Goal: Task Accomplishment & Management: Complete application form

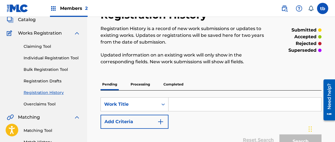
click at [59, 58] on link "Individual Registration Tool" at bounding box center [52, 58] width 57 height 6
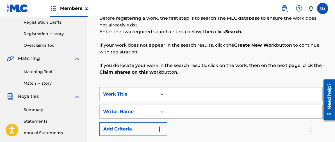
scroll to position [112, 0]
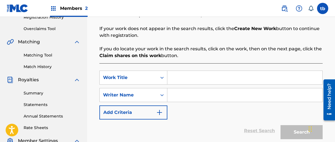
click at [177, 78] on input "Search Form" at bounding box center [244, 77] width 155 height 13
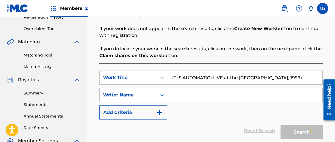
type input "IT IS AUTOMATIC (LIVE at the [GEOGRAPHIC_DATA], 1999)"
click at [182, 95] on input "Search Form" at bounding box center [244, 94] width 155 height 13
type input "[PERSON_NAME]"
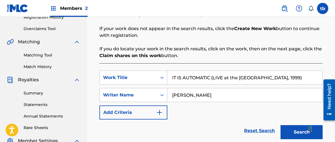
click at [298, 131] on button "Search" at bounding box center [302, 132] width 42 height 14
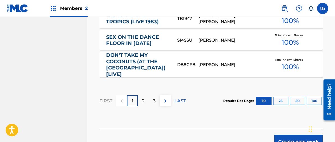
scroll to position [446, 0]
click at [296, 134] on button "Create new work" at bounding box center [299, 141] width 48 height 14
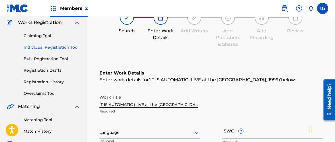
scroll to position [47, 0]
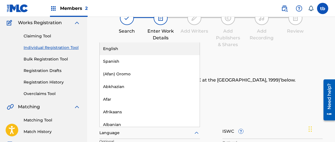
click at [197, 132] on icon at bounding box center [196, 133] width 7 height 7
click at [117, 49] on div "English" at bounding box center [150, 48] width 100 height 13
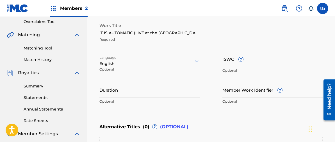
scroll to position [119, 0]
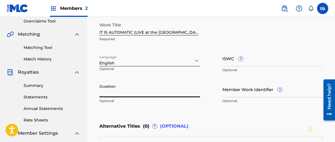
click at [108, 87] on input "Duration" at bounding box center [149, 89] width 101 height 16
type input "11:41"
click at [200, 109] on div "Enter Work Details Enter work details for ‘ IT IS AUTOMATIC (LIVE at the [GEOGR…" at bounding box center [210, 52] width 223 height 136
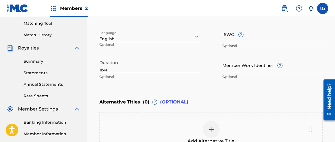
scroll to position [215, 0]
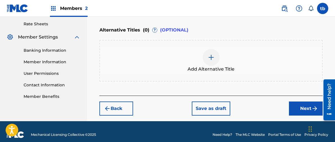
click at [302, 110] on button "Next" at bounding box center [306, 108] width 34 height 14
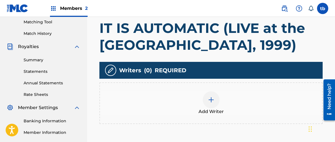
scroll to position [146, 0]
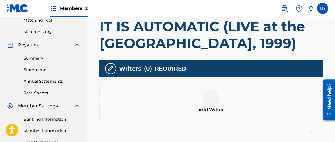
click at [212, 98] on img at bounding box center [211, 98] width 7 height 7
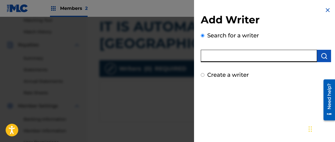
click at [224, 53] on input "text" at bounding box center [259, 56] width 116 height 12
type input "[PERSON_NAME]"
click at [322, 56] on img "submit" at bounding box center [324, 56] width 7 height 7
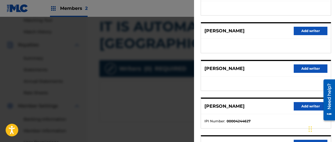
scroll to position [98, 0]
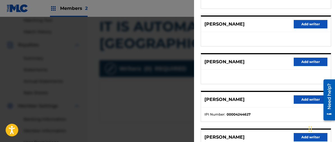
click at [299, 98] on button "Add writer" at bounding box center [311, 99] width 34 height 8
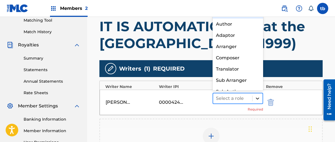
click at [257, 98] on icon at bounding box center [258, 99] width 6 height 6
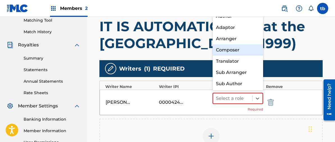
scroll to position [0, 0]
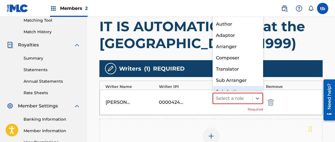
click at [201, 109] on div "[PERSON_NAME] 00004244627 Sub Author, 8 of 8. 8 results available. Use Up and D…" at bounding box center [211, 102] width 223 height 25
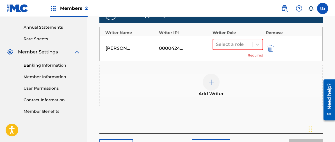
scroll to position [201, 0]
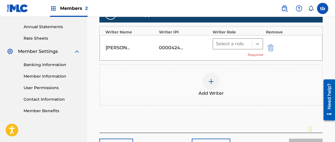
click at [258, 43] on icon at bounding box center [258, 44] width 6 height 6
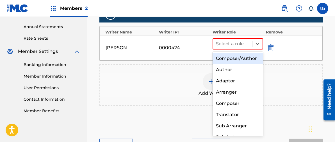
click at [237, 59] on div "Composer/Author" at bounding box center [238, 58] width 51 height 11
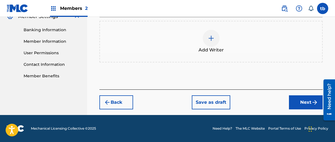
click at [306, 101] on button "Next" at bounding box center [306, 102] width 34 height 14
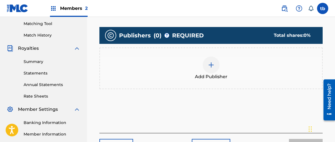
scroll to position [166, 0]
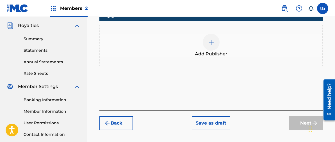
click at [211, 42] on img at bounding box center [211, 42] width 7 height 7
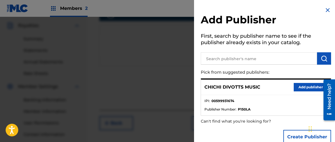
click at [302, 86] on button "Add publisher" at bounding box center [311, 87] width 34 height 8
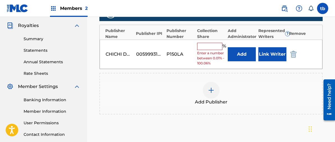
click at [203, 47] on input "text" at bounding box center [209, 46] width 25 height 7
type input "100"
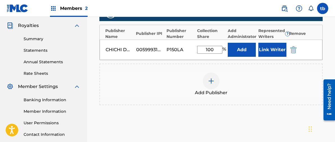
click at [267, 50] on button "Link Writer" at bounding box center [273, 50] width 28 height 14
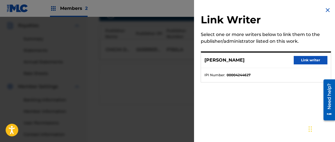
click at [301, 59] on button "Link writer" at bounding box center [311, 60] width 34 height 8
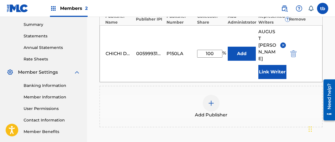
scroll to position [183, 0]
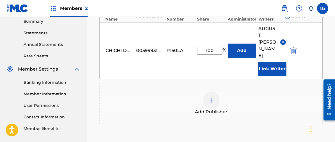
click at [210, 97] on img at bounding box center [211, 100] width 7 height 7
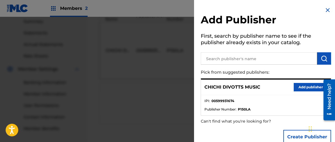
click at [326, 8] on img at bounding box center [328, 10] width 7 height 7
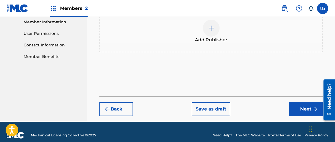
click at [302, 102] on button "Next" at bounding box center [306, 109] width 34 height 14
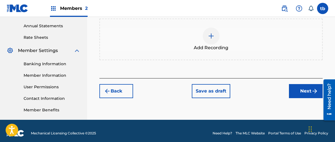
scroll to position [207, 0]
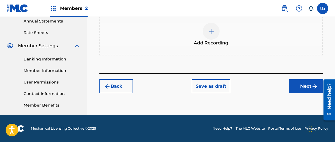
click at [210, 29] on img at bounding box center [211, 31] width 7 height 7
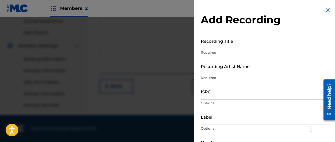
click at [212, 40] on input "Recording Title" at bounding box center [266, 41] width 130 height 16
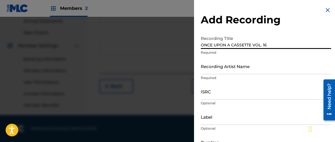
type input "ONCE UPON A CASSETTE VOL. 16"
click at [206, 66] on input "Recording Artist Name" at bounding box center [266, 66] width 130 height 16
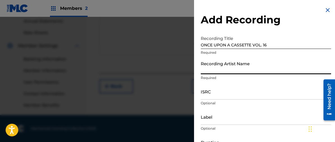
type input "[PERSON_NAME]"
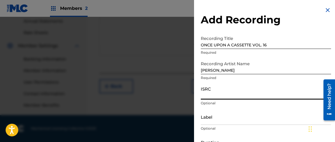
click at [207, 91] on input "ISRC" at bounding box center [266, 91] width 130 height 16
paste input "TCAJK2548237"
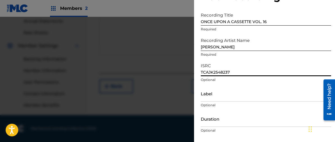
scroll to position [24, 0]
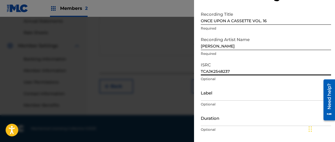
type input "TCAJK2548237"
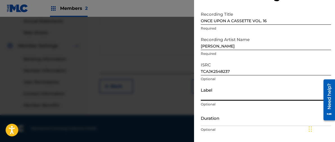
click at [206, 92] on input "Label" at bounding box center [266, 93] width 130 height 16
type input "2C2C"
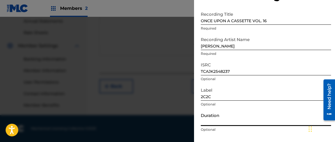
click at [210, 121] on input "Duration" at bounding box center [266, 118] width 130 height 16
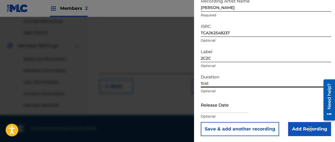
scroll to position [64, 0]
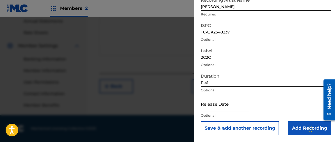
type input "11:41"
click at [208, 103] on input "text" at bounding box center [225, 104] width 48 height 16
select select "7"
select select "2025"
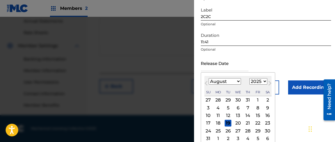
scroll to position [106, 0]
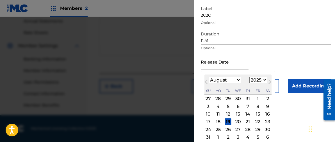
click at [238, 114] on div "13" at bounding box center [238, 114] width 7 height 7
type input "[DATE]"
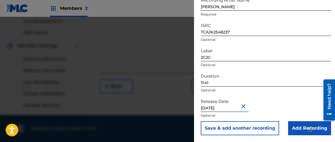
scroll to position [64, 0]
click at [297, 126] on input "Add Recording" at bounding box center [309, 128] width 43 height 14
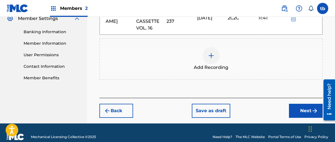
click at [306, 106] on button "Next" at bounding box center [306, 111] width 34 height 14
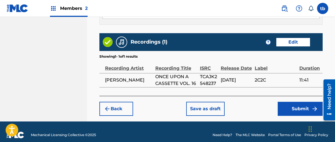
scroll to position [370, 0]
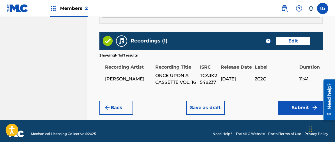
click at [299, 105] on button "Submit" at bounding box center [300, 108] width 45 height 14
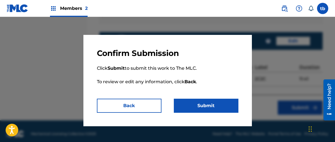
click at [218, 105] on button "Submit" at bounding box center [206, 106] width 65 height 14
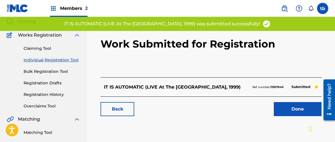
scroll to position [40, 0]
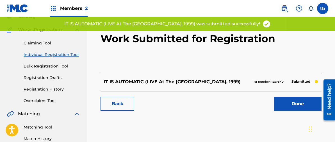
click at [296, 100] on link "Done" at bounding box center [298, 104] width 48 height 14
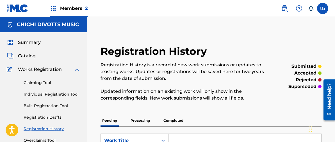
click at [45, 93] on link "Individual Registration Tool" at bounding box center [52, 94] width 57 height 6
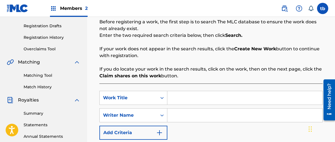
scroll to position [96, 0]
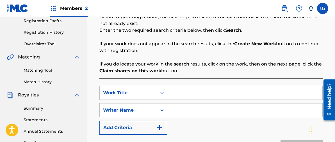
click at [180, 90] on input "Search Form" at bounding box center [244, 92] width 155 height 13
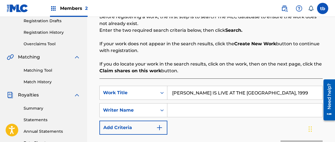
type input "[PERSON_NAME] IS LIVE AT THE [GEOGRAPHIC_DATA], 1999"
click at [172, 112] on input "Search Form" at bounding box center [244, 109] width 155 height 13
type input "[PERSON_NAME]"
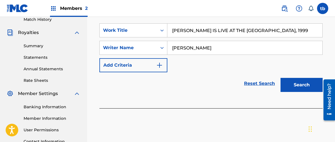
scroll to position [160, 0]
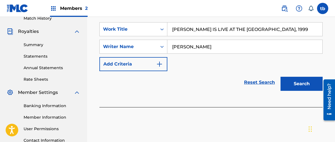
click at [298, 85] on button "Search" at bounding box center [302, 84] width 42 height 14
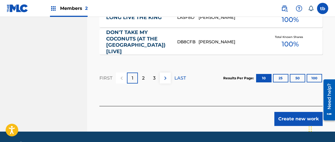
scroll to position [466, 0]
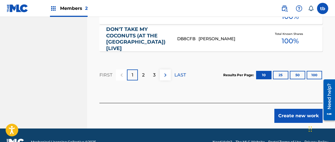
click at [295, 109] on button "Create new work" at bounding box center [299, 116] width 48 height 14
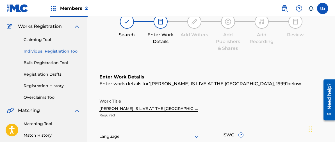
scroll to position [42, 0]
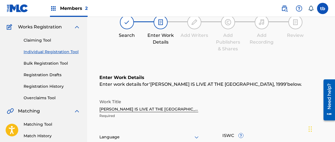
click at [196, 136] on icon at bounding box center [196, 137] width 7 height 7
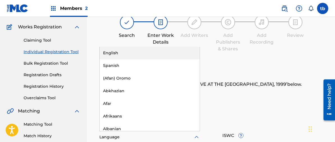
click at [116, 51] on div "English" at bounding box center [150, 53] width 100 height 13
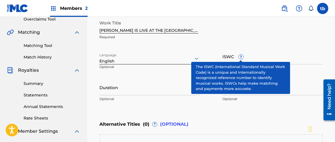
scroll to position [124, 0]
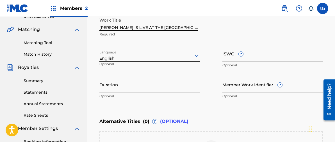
click at [108, 83] on input "Duration" at bounding box center [149, 84] width 101 height 16
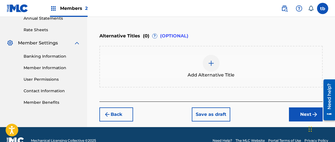
scroll to position [221, 0]
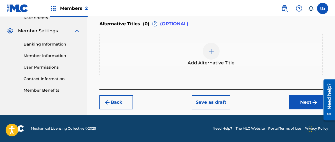
type input "08:29"
click at [302, 100] on button "Next" at bounding box center [306, 102] width 34 height 14
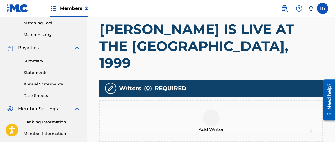
scroll to position [148, 0]
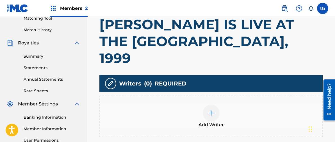
click at [211, 110] on img at bounding box center [211, 113] width 7 height 7
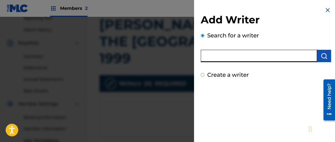
click at [214, 55] on input "text" at bounding box center [259, 56] width 116 height 12
type input "[PERSON_NAME]"
click at [321, 56] on img "submit" at bounding box center [324, 56] width 7 height 7
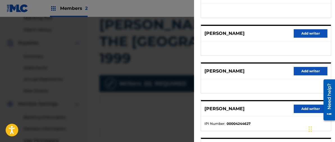
scroll to position [108, 0]
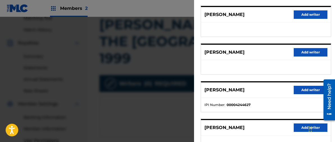
click at [305, 90] on button "Add writer" at bounding box center [311, 90] width 34 height 8
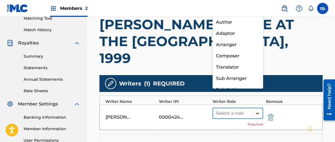
click at [259, 110] on icon at bounding box center [258, 113] width 6 height 6
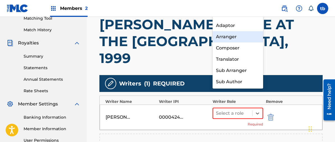
scroll to position [0, 0]
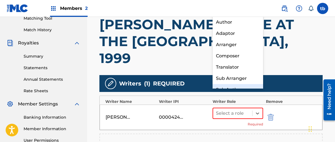
click at [207, 107] on div "[PERSON_NAME] 00004244627 Sub Author, 8 of 8. 8 results available. Use Up and D…" at bounding box center [211, 117] width 223 height 25
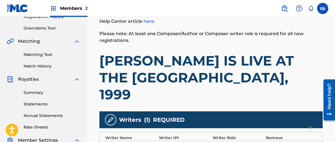
scroll to position [116, 0]
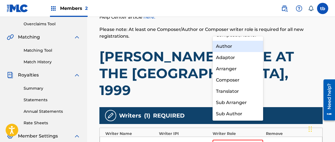
scroll to position [0, 0]
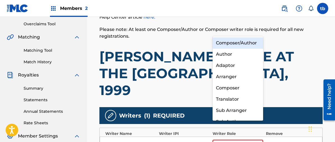
click at [234, 43] on div "Composer/Author" at bounding box center [238, 42] width 51 height 11
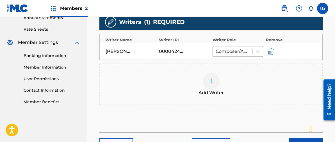
scroll to position [214, 0]
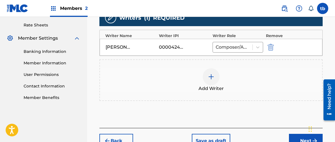
click at [303, 134] on button "Next" at bounding box center [306, 141] width 34 height 14
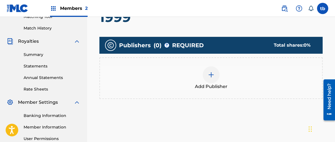
scroll to position [150, 0]
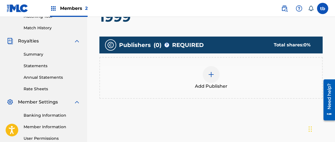
click at [208, 83] on span "Add Publisher" at bounding box center [211, 86] width 33 height 7
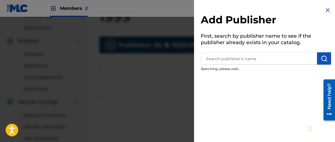
click at [325, 8] on img at bounding box center [328, 10] width 7 height 7
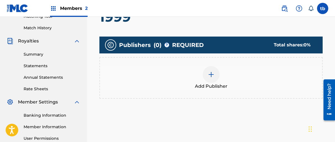
click at [211, 71] on img at bounding box center [211, 74] width 7 height 7
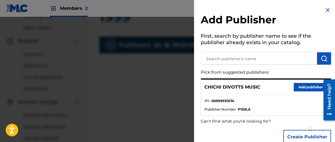
click at [303, 86] on button "Add publisher" at bounding box center [311, 87] width 34 height 8
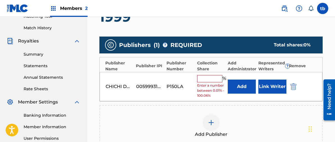
click at [207, 75] on input "text" at bounding box center [209, 78] width 25 height 7
type input "100"
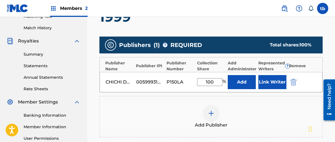
click at [269, 75] on button "Link Writer" at bounding box center [273, 82] width 28 height 14
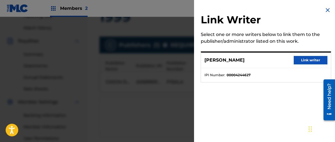
click at [304, 61] on button "Link writer" at bounding box center [311, 60] width 34 height 8
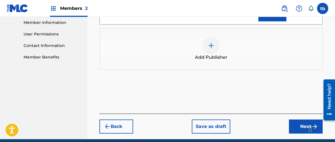
click at [302, 119] on button "Next" at bounding box center [306, 126] width 34 height 14
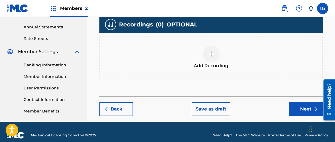
scroll to position [202, 0]
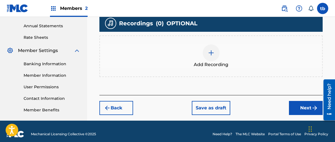
click at [211, 49] on img at bounding box center [211, 52] width 7 height 7
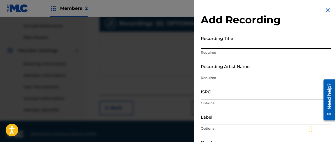
click at [206, 43] on input "Recording Title" at bounding box center [266, 41] width 130 height 16
type input "ONCE UPON A CASSETTE VOL. 16"
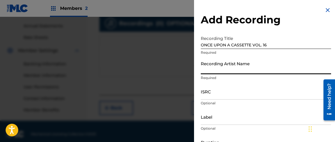
click at [205, 65] on input "Recording Artist Name" at bounding box center [266, 66] width 130 height 16
type input "[PERSON_NAME]"
click at [210, 89] on input "ISRC" at bounding box center [266, 91] width 130 height 16
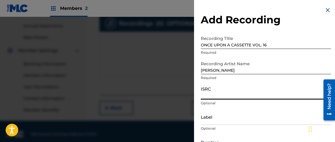
paste input "TCAJK2563587"
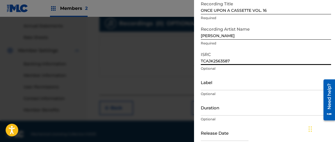
scroll to position [36, 0]
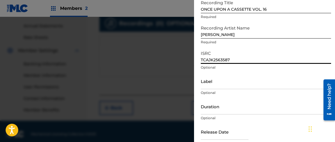
type input "TCAJK2563587"
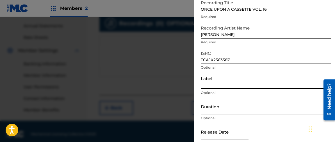
click at [206, 82] on input "Label" at bounding box center [266, 81] width 130 height 16
type input "2C2C"
click at [211, 107] on input "Duration" at bounding box center [266, 106] width 130 height 16
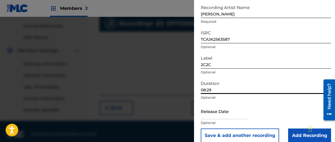
scroll to position [64, 0]
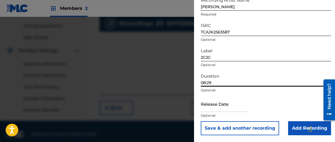
type input "08:29"
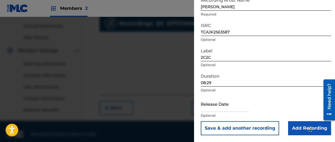
click at [218, 100] on input "text" at bounding box center [225, 104] width 48 height 16
select select "7"
select select "2025"
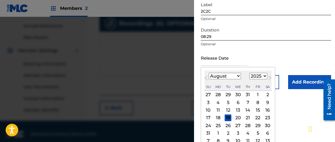
scroll to position [116, 0]
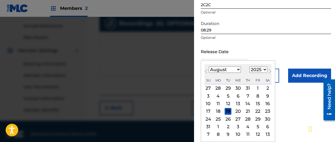
click at [237, 103] on div "13" at bounding box center [238, 103] width 7 height 7
type input "[DATE]"
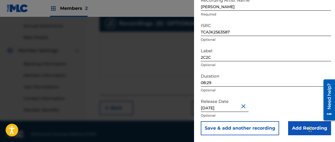
scroll to position [64, 0]
click at [296, 127] on input "Add Recording" at bounding box center [309, 128] width 43 height 14
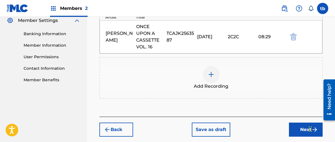
scroll to position [236, 0]
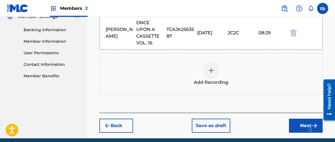
click at [304, 119] on button "Next" at bounding box center [306, 126] width 34 height 14
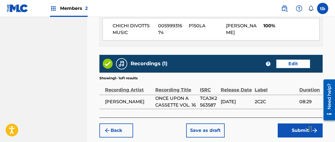
scroll to position [367, 0]
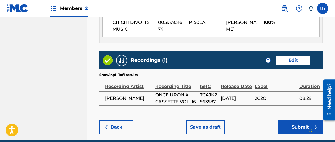
click at [296, 120] on button "Submit" at bounding box center [300, 127] width 45 height 14
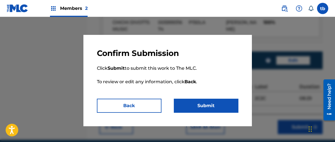
click at [208, 105] on button "Submit" at bounding box center [206, 106] width 65 height 14
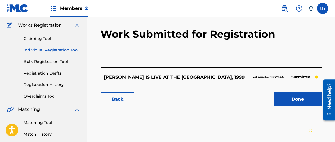
scroll to position [46, 0]
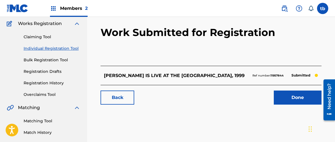
click at [305, 96] on link "Done" at bounding box center [298, 97] width 48 height 14
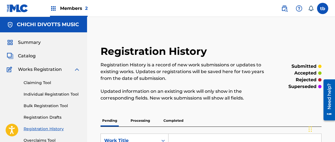
click at [63, 94] on link "Individual Registration Tool" at bounding box center [52, 94] width 57 height 6
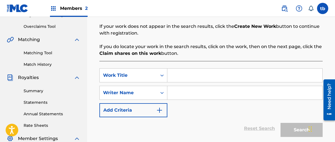
scroll to position [116, 0]
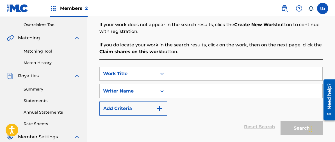
click at [181, 73] on input "Search Form" at bounding box center [244, 73] width 155 height 13
type input "THE [PERSON_NAME] REHEARSAL"
click at [187, 92] on input "Search Form" at bounding box center [244, 90] width 155 height 13
type input "[PERSON_NAME]"
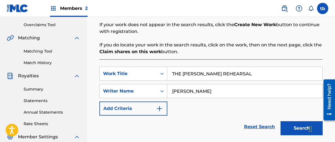
click at [297, 128] on button "Search" at bounding box center [302, 128] width 42 height 14
click at [300, 128] on button "Search" at bounding box center [302, 128] width 42 height 14
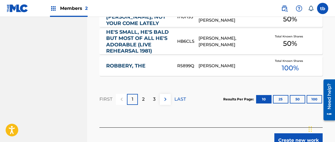
click at [283, 133] on button "Create new work" at bounding box center [299, 140] width 48 height 14
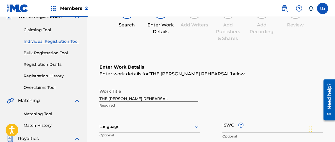
scroll to position [51, 0]
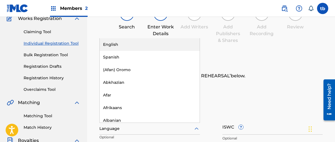
click at [196, 129] on icon at bounding box center [196, 128] width 7 height 7
click at [111, 45] on div "English" at bounding box center [150, 44] width 100 height 13
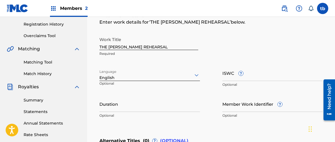
scroll to position [105, 0]
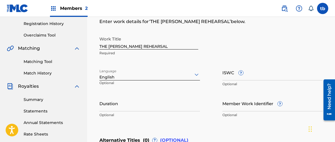
click at [106, 100] on input "Duration" at bounding box center [149, 103] width 101 height 16
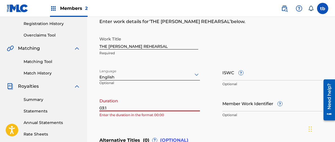
type input "03:16"
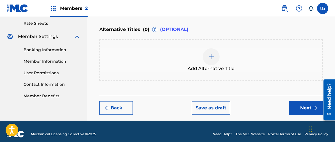
scroll to position [221, 0]
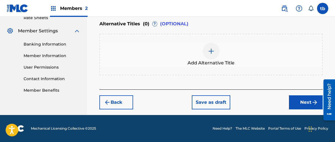
click at [302, 101] on button "Next" at bounding box center [306, 102] width 34 height 14
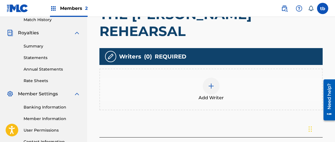
scroll to position [159, 0]
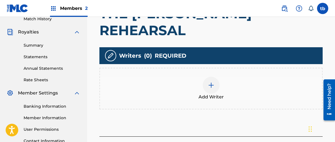
click at [211, 85] on img at bounding box center [211, 85] width 7 height 7
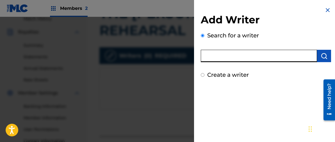
click at [216, 54] on input "text" at bounding box center [259, 56] width 116 height 12
type input "[PERSON_NAME]"
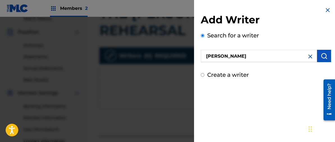
click at [321, 55] on img "submit" at bounding box center [324, 56] width 7 height 7
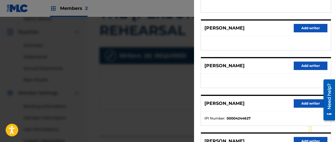
scroll to position [98, 0]
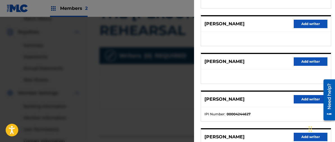
click at [300, 98] on button "Add writer" at bounding box center [311, 99] width 34 height 8
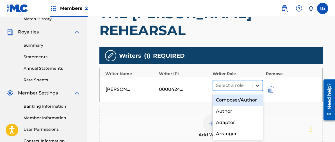
click at [258, 85] on icon at bounding box center [257, 86] width 3 height 2
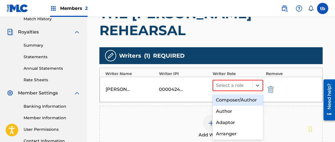
click at [237, 99] on div "Composer/Author" at bounding box center [238, 99] width 51 height 11
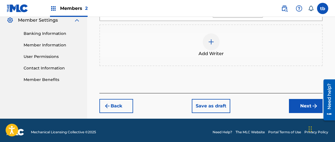
scroll to position [232, 0]
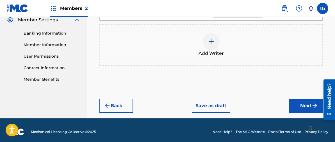
click at [303, 104] on button "Next" at bounding box center [306, 106] width 34 height 14
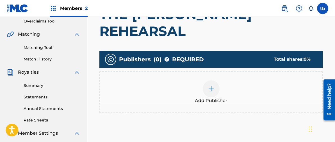
scroll to position [117, 0]
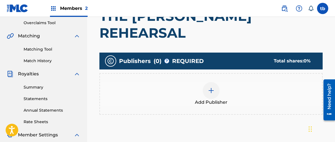
click at [211, 89] on img at bounding box center [211, 90] width 7 height 7
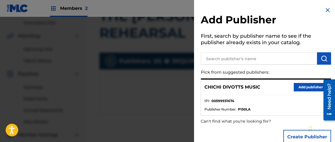
click at [304, 85] on button "Add publisher" at bounding box center [311, 87] width 34 height 8
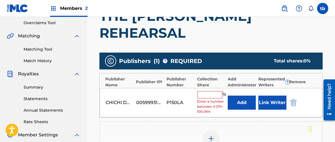
click at [207, 92] on input "text" at bounding box center [209, 94] width 25 height 7
type input "100"
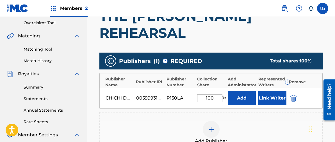
click at [275, 97] on button "Link Writer" at bounding box center [273, 98] width 28 height 14
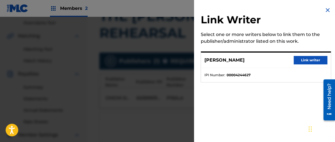
click at [308, 59] on button "Link writer" at bounding box center [311, 60] width 34 height 8
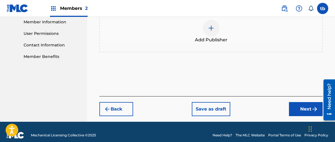
click at [306, 102] on button "Next" at bounding box center [306, 109] width 34 height 14
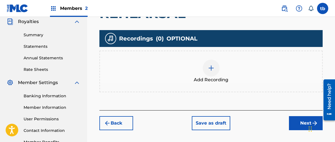
scroll to position [171, 0]
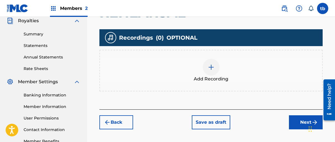
click at [210, 67] on img at bounding box center [211, 67] width 7 height 7
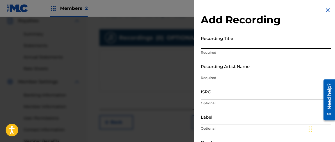
click at [202, 42] on input "Recording Title" at bounding box center [266, 41] width 130 height 16
type input "ONCE UPON A CASSETTE VOL. 16"
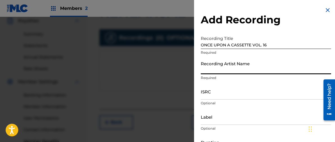
click at [207, 69] on input "Recording Artist Name" at bounding box center [266, 66] width 130 height 16
type input "[PERSON_NAME]"
click at [209, 92] on input "ISRC" at bounding box center [266, 91] width 130 height 16
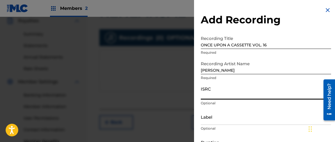
paste input "TCAJO2580207"
type input "TCAJO2580207"
click at [204, 121] on input "Label" at bounding box center [266, 117] width 130 height 16
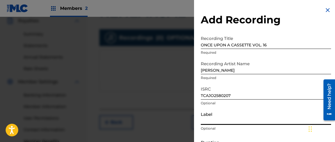
type input "2C2C"
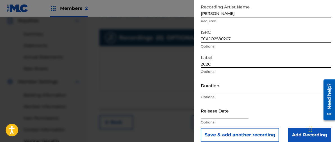
scroll to position [58, 0]
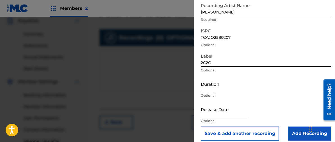
click at [212, 83] on input "Duration" at bounding box center [266, 84] width 130 height 16
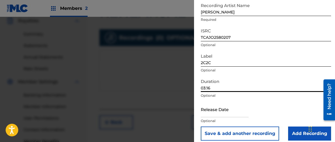
type input "03:16"
click at [216, 110] on input "text" at bounding box center [225, 109] width 48 height 16
select select "7"
select select "2025"
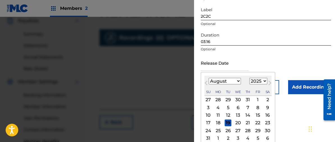
scroll to position [116, 0]
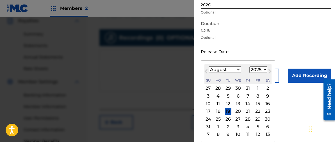
click at [239, 102] on div "13" at bounding box center [238, 103] width 7 height 7
type input "[DATE]"
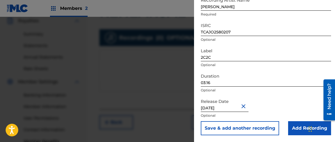
click at [299, 128] on input "Add Recording" at bounding box center [309, 128] width 43 height 14
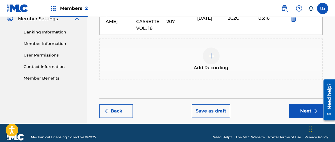
click at [303, 110] on button "Next" at bounding box center [306, 111] width 34 height 14
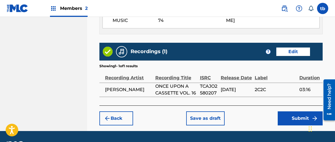
scroll to position [375, 0]
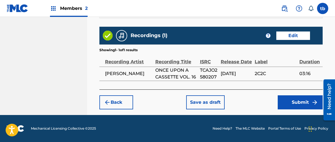
click at [298, 102] on button "Submit" at bounding box center [300, 102] width 45 height 14
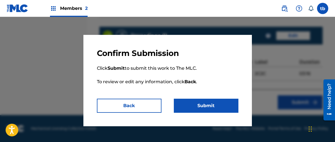
click at [207, 107] on button "Submit" at bounding box center [206, 106] width 65 height 14
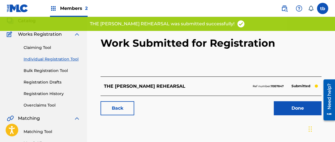
scroll to position [38, 0]
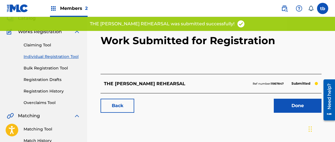
click at [295, 106] on link "Done" at bounding box center [298, 106] width 48 height 14
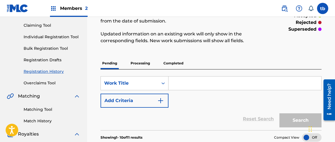
scroll to position [58, 0]
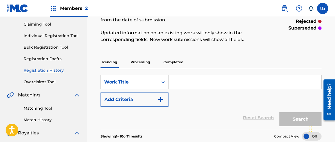
click at [186, 83] on input "Search Form" at bounding box center [245, 81] width 153 height 13
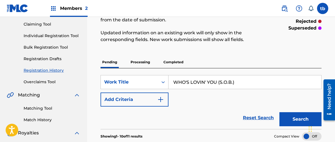
type input "WHO'S LOVIN' YOU (S.O.B.)"
click at [52, 36] on link "Individual Registration Tool" at bounding box center [52, 36] width 57 height 6
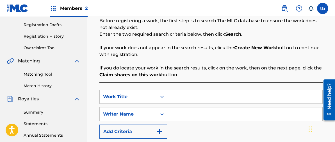
scroll to position [104, 0]
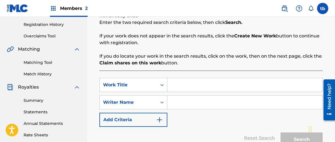
click at [182, 87] on input "Search Form" at bounding box center [244, 84] width 155 height 13
type input "WHO'S LOVIN' YOU? (S.O.B.)"
click at [197, 100] on input "Search Form" at bounding box center [244, 102] width 155 height 13
type input "[PERSON_NAME]"
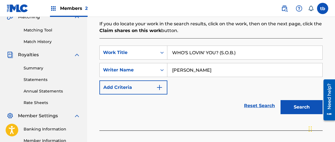
scroll to position [139, 0]
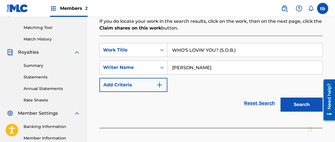
click at [296, 104] on button "Search" at bounding box center [302, 105] width 42 height 14
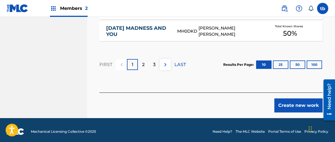
click at [289, 104] on button "Create new work" at bounding box center [299, 105] width 48 height 14
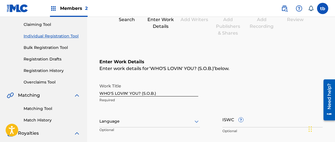
scroll to position [58, 0]
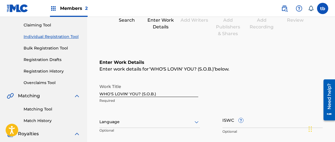
click at [197, 121] on icon at bounding box center [196, 122] width 7 height 7
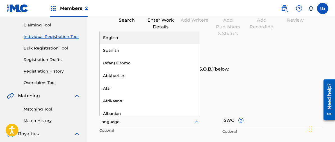
click at [127, 34] on div "English" at bounding box center [150, 37] width 100 height 13
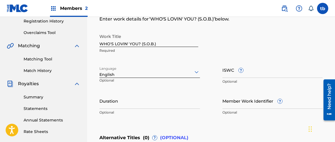
scroll to position [119, 0]
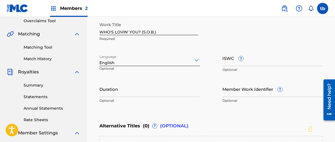
click at [112, 86] on input "Duration" at bounding box center [149, 89] width 101 height 16
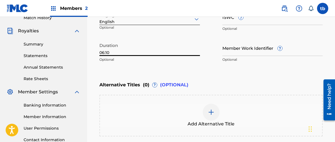
scroll to position [162, 0]
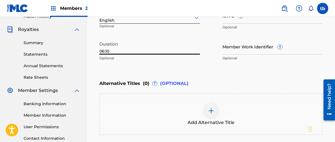
type input "06:10"
click at [227, 80] on div "Alternative Titles ( 0 ) ? (OPTIONAL)" at bounding box center [210, 83] width 223 height 12
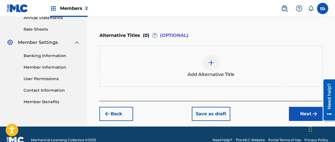
click at [301, 113] on button "Next" at bounding box center [306, 114] width 34 height 14
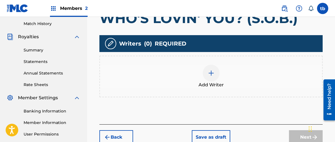
scroll to position [159, 0]
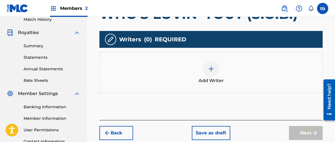
click at [211, 67] on img at bounding box center [211, 68] width 7 height 7
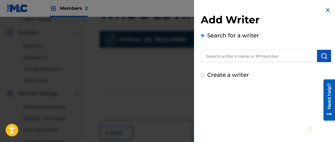
click at [221, 55] on input "text" at bounding box center [259, 56] width 116 height 12
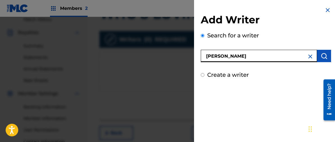
type input "[PERSON_NAME]"
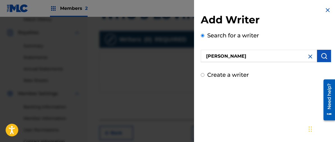
click at [321, 54] on img "submit" at bounding box center [324, 56] width 7 height 7
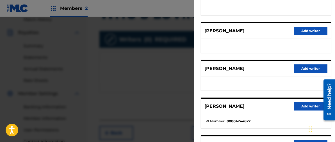
scroll to position [98, 0]
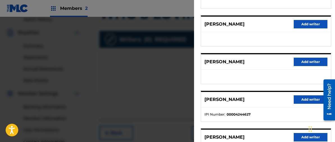
click at [307, 101] on button "Add writer" at bounding box center [311, 99] width 34 height 8
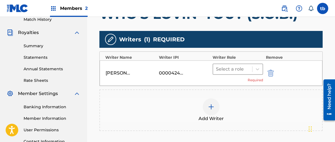
click at [251, 65] on div "Select a role" at bounding box center [232, 69] width 39 height 10
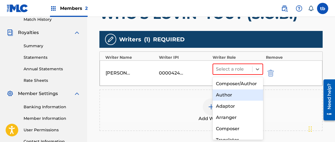
click at [225, 94] on div "Author" at bounding box center [238, 94] width 51 height 11
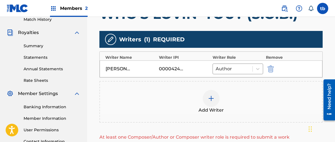
click at [210, 100] on img at bounding box center [211, 98] width 7 height 7
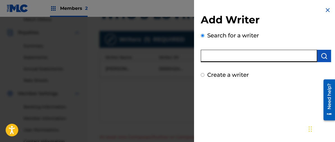
click at [214, 58] on input "text" at bounding box center [259, 56] width 116 height 12
type input "STONY [PERSON_NAME]"
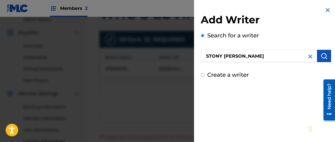
click at [321, 56] on img "submit" at bounding box center [324, 56] width 7 height 7
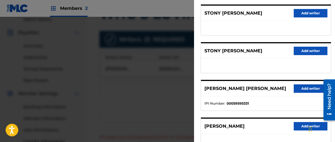
scroll to position [110, 0]
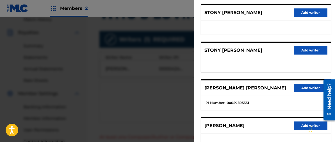
click at [302, 85] on button "Add writer" at bounding box center [311, 88] width 34 height 8
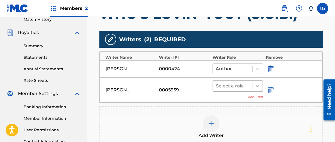
click at [257, 85] on icon at bounding box center [258, 86] width 6 height 6
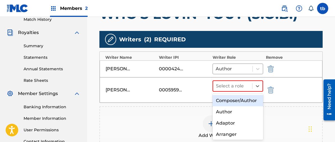
click at [232, 99] on div "Composer/Author" at bounding box center [238, 100] width 51 height 11
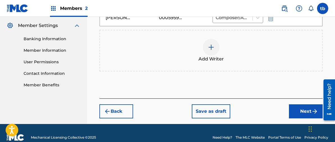
click at [298, 112] on button "Next" at bounding box center [306, 111] width 34 height 14
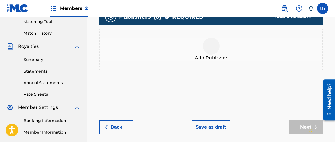
scroll to position [145, 0]
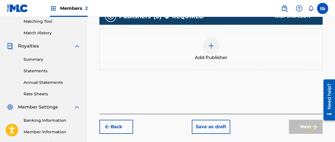
click at [212, 45] on img at bounding box center [211, 45] width 7 height 7
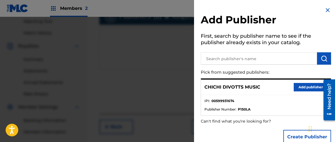
click at [300, 87] on button "Add publisher" at bounding box center [311, 87] width 34 height 8
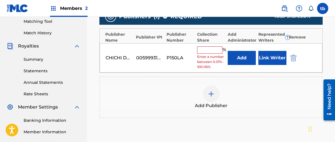
click at [210, 50] on input "text" at bounding box center [209, 49] width 25 height 7
type input "50"
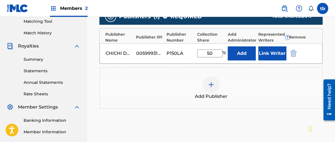
click at [275, 51] on button "Link Writer" at bounding box center [273, 53] width 28 height 14
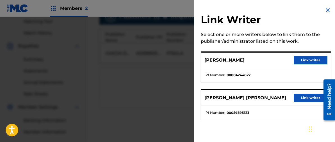
click at [307, 59] on button "Link writer" at bounding box center [311, 60] width 34 height 8
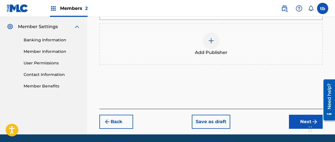
click at [305, 115] on button "Next" at bounding box center [306, 122] width 34 height 14
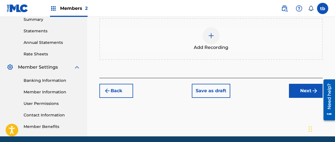
scroll to position [188, 0]
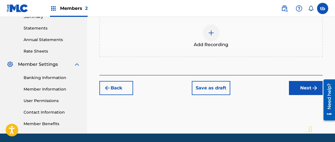
click at [212, 32] on img at bounding box center [211, 33] width 7 height 7
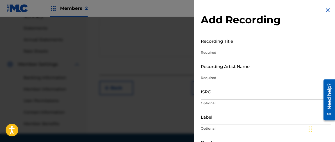
click at [211, 42] on input "Recording Title" at bounding box center [266, 41] width 130 height 16
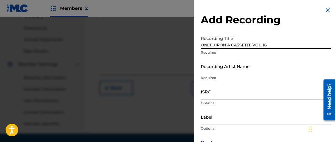
type input "ONCE UPON A CASSETTE VOL. 16"
click at [221, 65] on input "Recording Artist Name" at bounding box center [266, 66] width 130 height 16
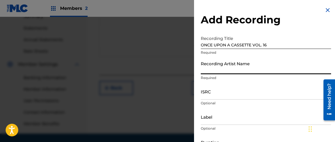
type input "[PERSON_NAME]"
click at [209, 93] on input "ISRC" at bounding box center [266, 91] width 130 height 16
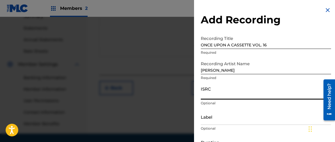
paste input "TCAJL2519022"
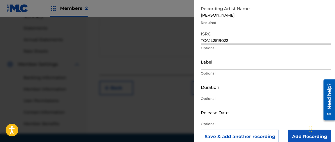
scroll to position [58, 0]
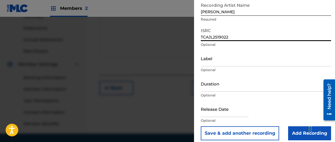
type input "TCAJL2519022"
click at [206, 58] on input "Label" at bounding box center [266, 58] width 130 height 16
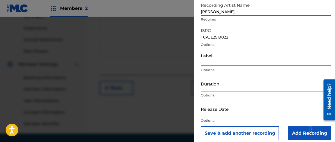
type input "2C2C"
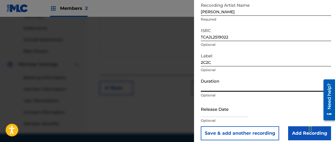
click at [207, 84] on input "Duration" at bounding box center [266, 84] width 130 height 16
type input "06:10"
click at [210, 110] on input "text" at bounding box center [225, 109] width 48 height 16
select select "7"
select select "2025"
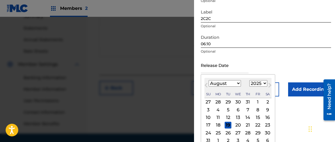
scroll to position [104, 0]
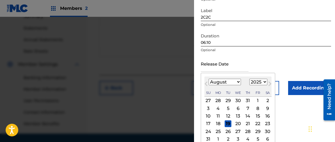
click at [238, 116] on div "13" at bounding box center [238, 116] width 7 height 7
type input "[DATE]"
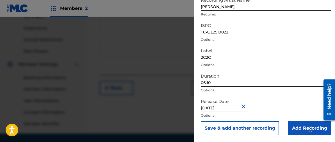
scroll to position [64, 0]
click at [296, 127] on input "Add Recording" at bounding box center [309, 128] width 43 height 14
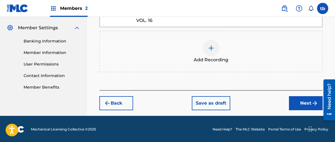
scroll to position [225, 0]
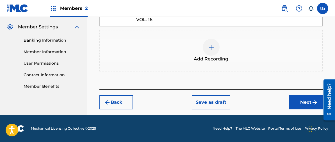
click at [302, 102] on button "Next" at bounding box center [306, 102] width 34 height 14
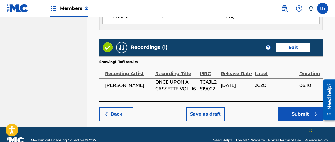
scroll to position [362, 0]
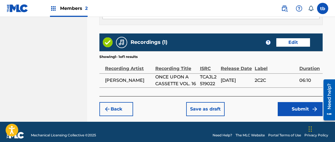
click at [293, 102] on button "Submit" at bounding box center [300, 109] width 45 height 14
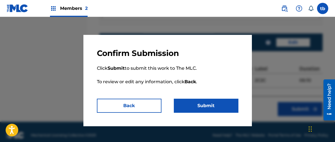
click at [209, 102] on button "Submit" at bounding box center [206, 106] width 65 height 14
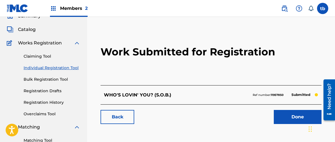
scroll to position [28, 0]
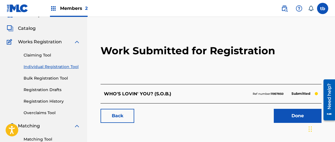
click at [297, 115] on link "Done" at bounding box center [298, 116] width 48 height 14
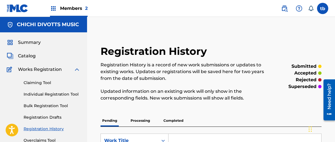
click at [49, 93] on link "Individual Registration Tool" at bounding box center [52, 94] width 57 height 6
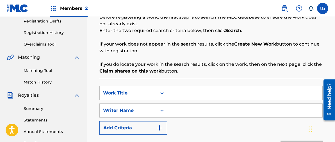
scroll to position [99, 0]
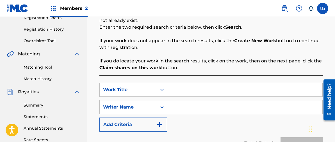
click at [177, 92] on input "Search Form" at bounding box center [244, 89] width 155 height 13
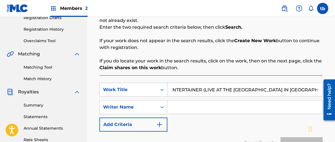
scroll to position [0, 36]
type input "CALL ME THE ENTERTAINER (LIVE AT THE [GEOGRAPHIC_DATA] IN [GEOGRAPHIC_DATA])"
click at [181, 110] on input "Search Form" at bounding box center [244, 106] width 155 height 13
type input "[PERSON_NAME]"
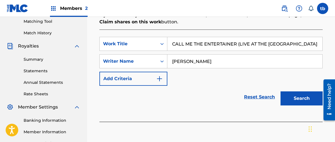
scroll to position [148, 0]
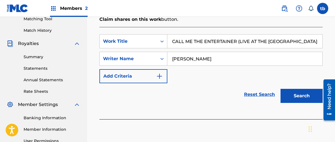
click at [294, 94] on button "Search" at bounding box center [302, 96] width 42 height 14
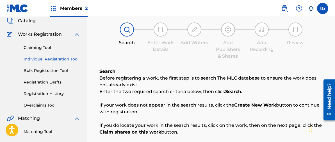
scroll to position [30, 0]
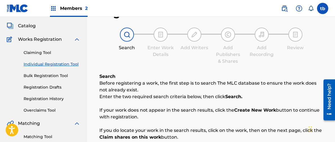
click at [51, 64] on link "Individual Registration Tool" at bounding box center [52, 64] width 57 height 6
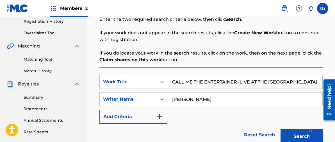
scroll to position [109, 0]
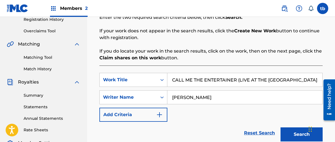
click at [318, 79] on input "CALL ME THE ENTERTAINER (LIVE AT THE [GEOGRAPHIC_DATA] IN [GEOGRAPHIC_DATA])" at bounding box center [244, 79] width 155 height 13
click at [210, 80] on input "ON IN [GEOGRAPHIC_DATA])" at bounding box center [244, 79] width 155 height 13
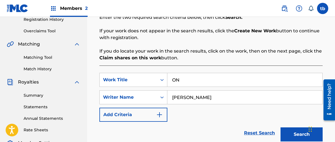
type input "O"
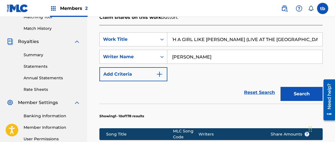
scroll to position [154, 0]
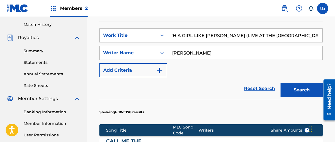
type input "WITH A GIRL LIKE [PERSON_NAME] (LIVE AT THE [GEOGRAPHIC_DATA], 1982)"
click at [305, 89] on button "Search" at bounding box center [302, 90] width 42 height 14
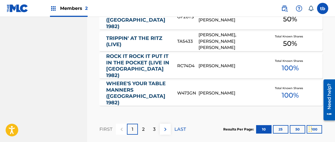
scroll to position [421, 0]
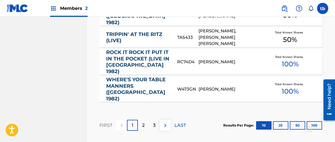
click at [144, 122] on p "2" at bounding box center [143, 125] width 3 height 7
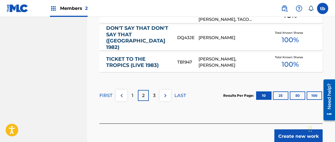
click at [155, 92] on p "3" at bounding box center [154, 95] width 3 height 7
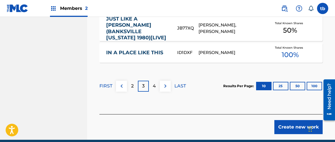
scroll to position [468, 0]
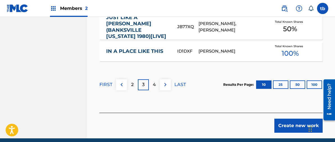
click at [155, 81] on p "4" at bounding box center [154, 84] width 3 height 7
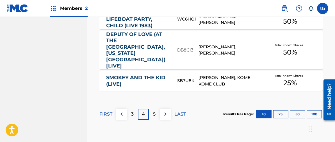
scroll to position [449, 0]
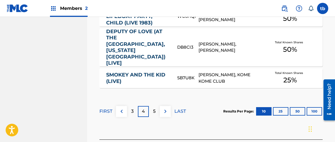
click at [154, 108] on p "5" at bounding box center [154, 111] width 3 height 7
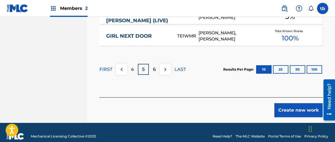
scroll to position [464, 0]
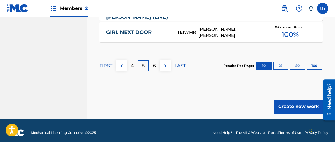
click at [156, 65] on div "6" at bounding box center [154, 65] width 11 height 11
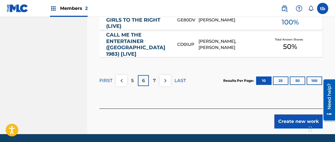
scroll to position [479, 0]
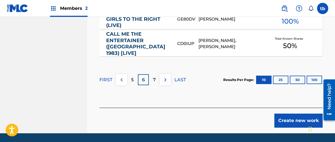
click at [155, 76] on p "7" at bounding box center [154, 79] width 3 height 7
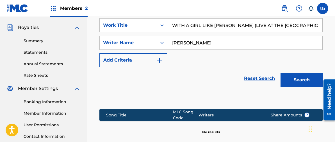
scroll to position [163, 0]
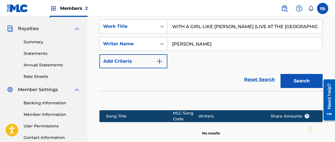
click at [300, 81] on button "Search" at bounding box center [302, 81] width 42 height 14
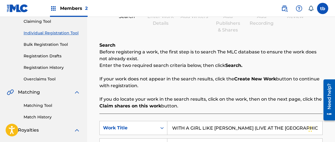
scroll to position [60, 0]
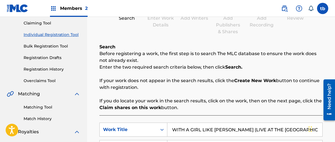
click at [56, 32] on link "Individual Registration Tool" at bounding box center [52, 35] width 57 height 6
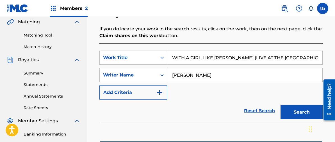
scroll to position [133, 0]
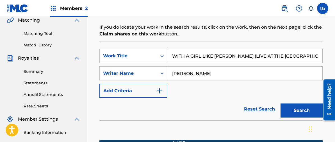
click at [299, 112] on button "Search" at bounding box center [302, 110] width 42 height 14
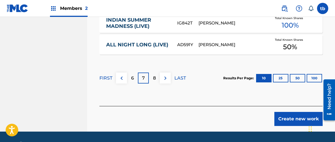
click at [289, 119] on button "Create new work" at bounding box center [299, 119] width 48 height 14
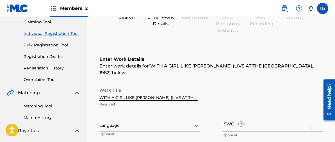
scroll to position [63, 0]
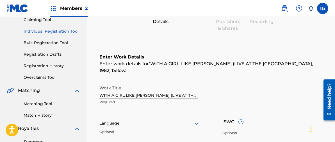
click at [197, 120] on icon at bounding box center [196, 123] width 7 height 7
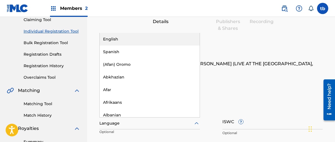
click at [120, 33] on div "English" at bounding box center [150, 39] width 100 height 13
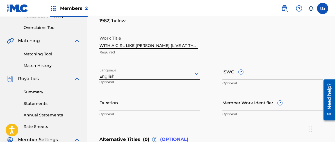
scroll to position [115, 0]
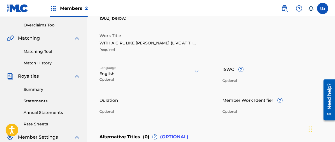
click at [113, 94] on input "Duration" at bounding box center [149, 100] width 101 height 16
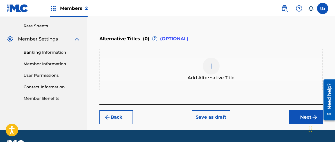
scroll to position [214, 0]
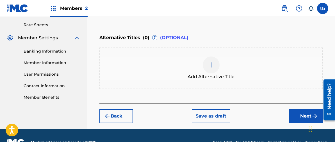
type input "04:08"
click at [302, 109] on button "Next" at bounding box center [306, 116] width 34 height 14
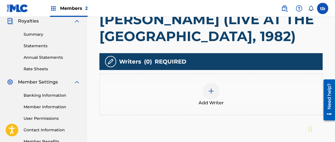
scroll to position [185, 0]
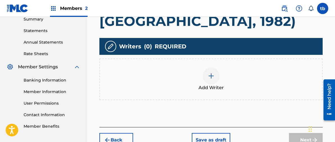
click at [211, 76] on img at bounding box center [211, 76] width 7 height 7
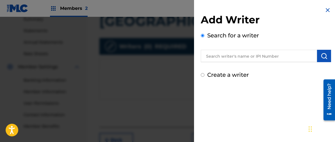
click at [220, 57] on input "text" at bounding box center [259, 56] width 116 height 12
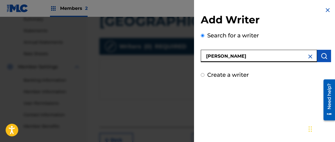
type input "[PERSON_NAME]"
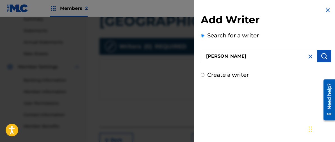
click at [321, 55] on img "submit" at bounding box center [324, 56] width 7 height 7
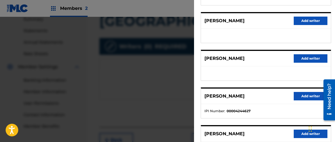
scroll to position [105, 0]
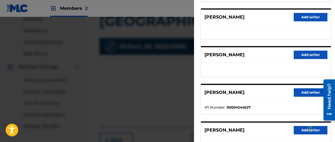
click at [304, 92] on button "Add writer" at bounding box center [311, 92] width 34 height 8
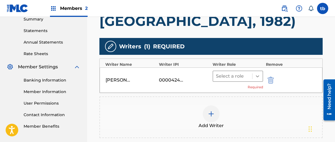
click at [258, 75] on icon at bounding box center [258, 76] width 6 height 6
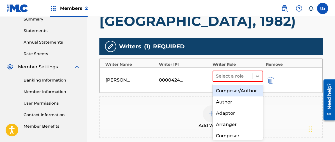
click at [235, 90] on div "Composer/Author" at bounding box center [238, 90] width 51 height 11
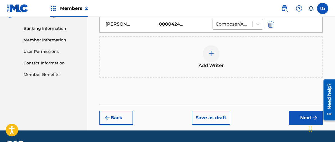
scroll to position [238, 0]
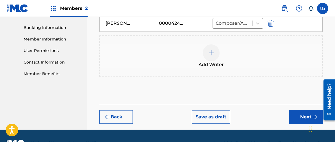
click at [302, 116] on button "Next" at bounding box center [306, 117] width 34 height 14
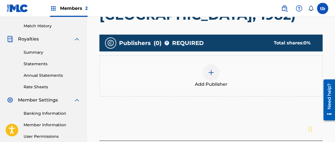
scroll to position [161, 0]
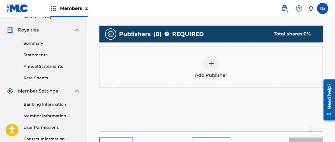
click at [210, 66] on img at bounding box center [211, 63] width 7 height 7
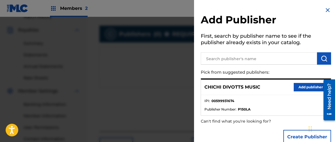
click at [301, 87] on button "Add publisher" at bounding box center [311, 87] width 34 height 8
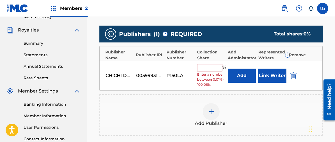
click at [210, 69] on input "text" at bounding box center [209, 67] width 25 height 7
type input "100"
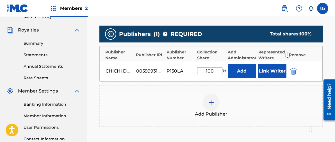
click at [271, 69] on button "Link Writer" at bounding box center [273, 71] width 28 height 14
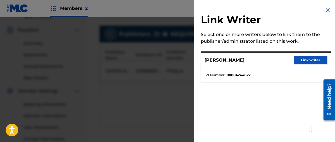
click at [303, 60] on button "Link writer" at bounding box center [311, 60] width 34 height 8
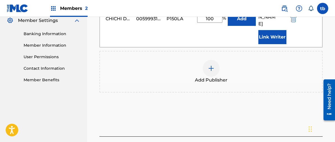
scroll to position [237, 0]
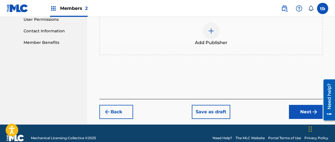
click at [304, 105] on button "Next" at bounding box center [306, 112] width 34 height 14
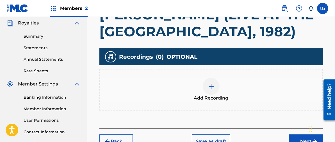
scroll to position [169, 0]
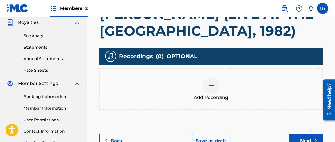
click at [209, 85] on img at bounding box center [211, 85] width 7 height 7
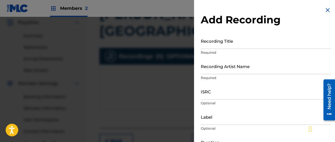
click at [208, 39] on input "Recording Title" at bounding box center [266, 41] width 130 height 16
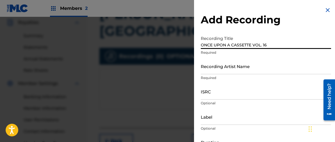
type input "ONCE UPON A CASSETTE VOL. 16"
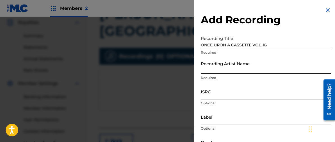
click at [207, 68] on input "Recording Artist Name" at bounding box center [266, 66] width 130 height 16
type input "[PERSON_NAME]"
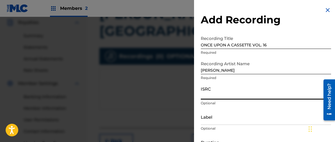
click at [211, 89] on input "ISRC" at bounding box center [266, 91] width 130 height 16
paste input "TCAJT2508744"
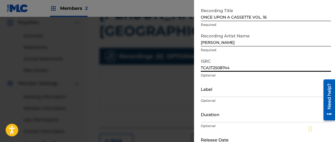
scroll to position [37, 0]
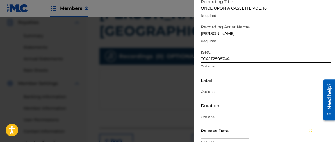
type input "TCAJT2508744"
click at [207, 78] on input "Label" at bounding box center [266, 80] width 130 height 16
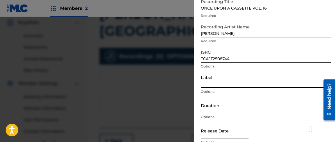
type input "2C2C"
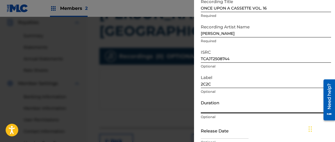
click at [209, 105] on input "Duration" at bounding box center [266, 105] width 130 height 16
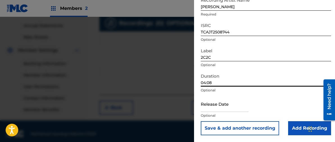
scroll to position [207, 0]
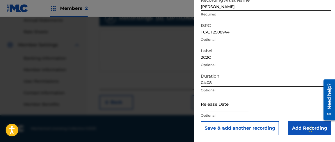
type input "04:08"
click at [225, 105] on input "text" at bounding box center [225, 104] width 48 height 16
select select "7"
select select "2025"
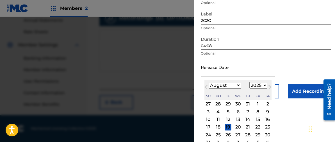
scroll to position [116, 0]
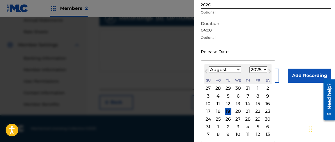
click at [238, 102] on div "13" at bounding box center [238, 103] width 7 height 7
type input "[DATE]"
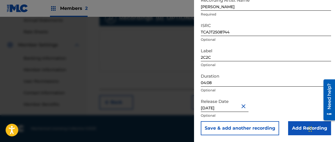
scroll to position [64, 0]
click at [300, 126] on input "Add Recording" at bounding box center [309, 128] width 43 height 14
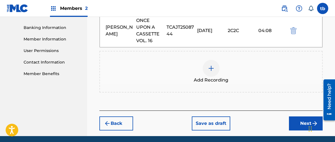
scroll to position [242, 0]
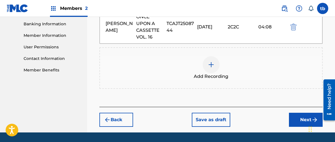
click at [302, 118] on button "Next" at bounding box center [306, 120] width 34 height 14
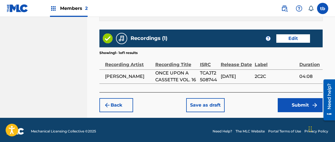
scroll to position [390, 0]
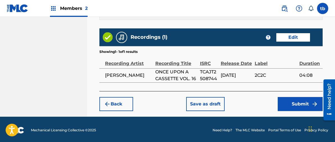
click at [294, 101] on button "Submit" at bounding box center [300, 104] width 45 height 14
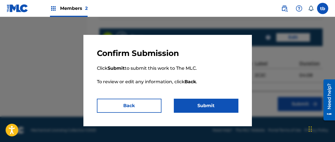
click at [208, 105] on button "Submit" at bounding box center [206, 106] width 65 height 14
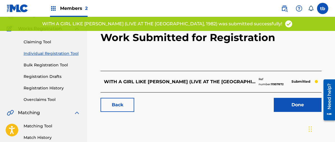
scroll to position [51, 0]
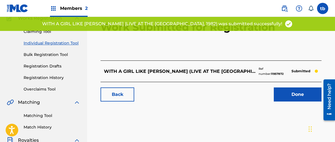
click at [298, 93] on link "Done" at bounding box center [298, 94] width 48 height 14
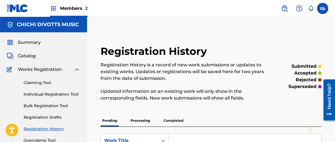
click at [33, 41] on span "Summary" at bounding box center [29, 42] width 23 height 7
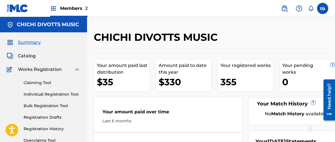
click at [323, 8] on label at bounding box center [322, 8] width 11 height 11
click at [323, 8] on input "tb [PERSON_NAME] [EMAIL_ADDRESS][DOMAIN_NAME] Notification Preferences Profile …" at bounding box center [323, 8] width 0 height 0
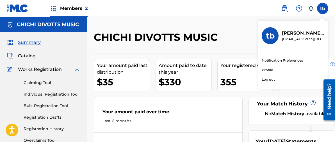
click at [267, 81] on p "Log out" at bounding box center [268, 79] width 13 height 5
click at [323, 8] on input "tb [PERSON_NAME] [EMAIL_ADDRESS][DOMAIN_NAME] Notification Preferences Profile …" at bounding box center [323, 8] width 0 height 0
